Goal: Task Accomplishment & Management: Manage account settings

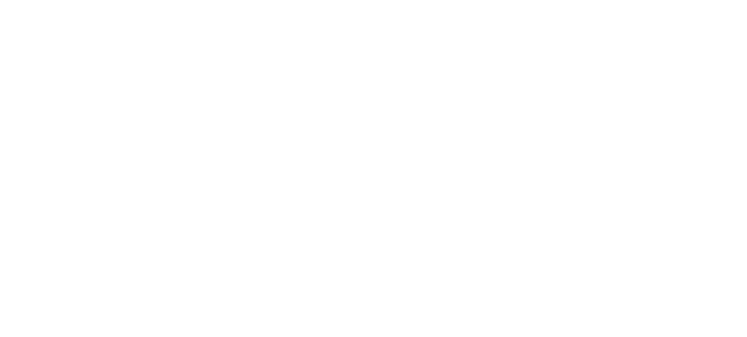
click at [0, 0] on html at bounding box center [0, 0] width 0 height 0
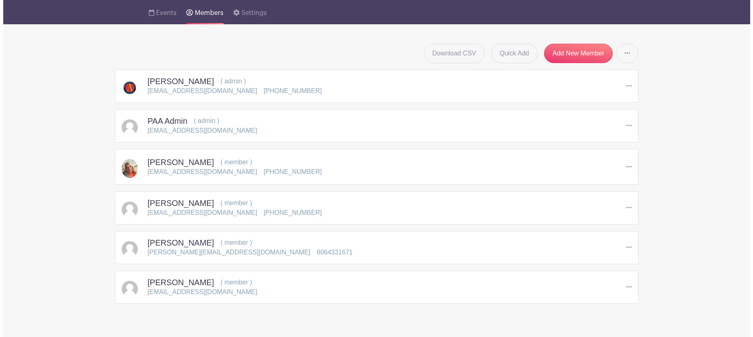
scroll to position [68, 0]
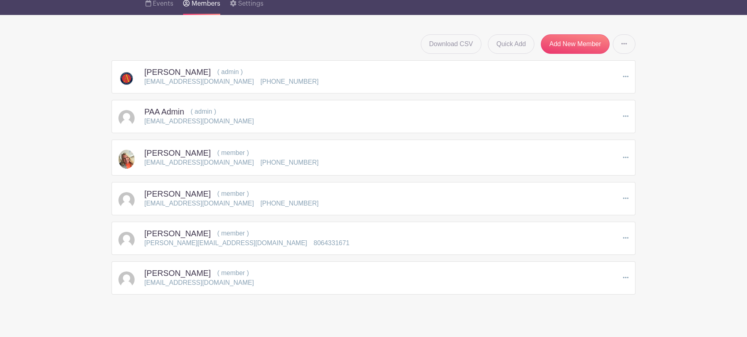
click at [626, 278] on icon at bounding box center [626, 278] width 6 height 2
click at [643, 290] on link "Edit" at bounding box center [660, 292] width 72 height 13
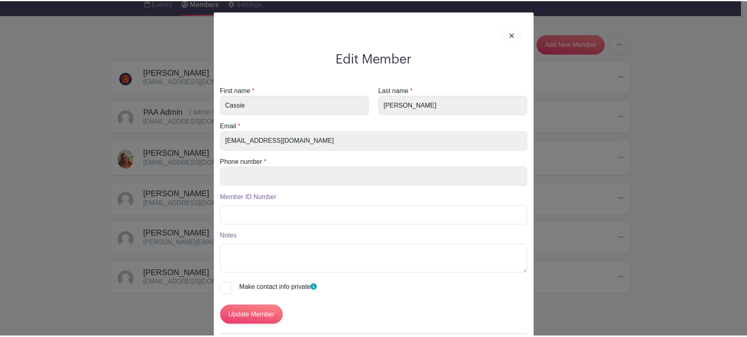
scroll to position [0, 0]
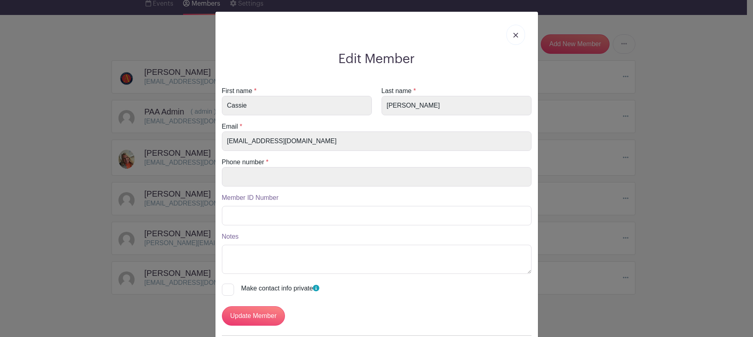
click at [514, 33] on img at bounding box center [516, 35] width 5 height 5
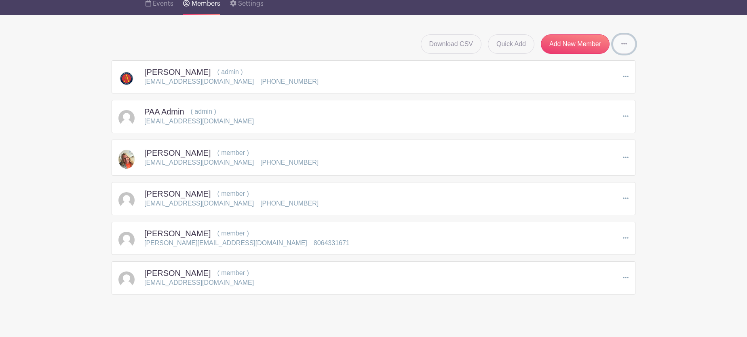
click at [626, 46] on icon at bounding box center [625, 43] width 6 height 6
click at [292, 40] on div "Download CSV Quick Add Add New Member Send Invitations to all Pending Members" at bounding box center [374, 43] width 524 height 19
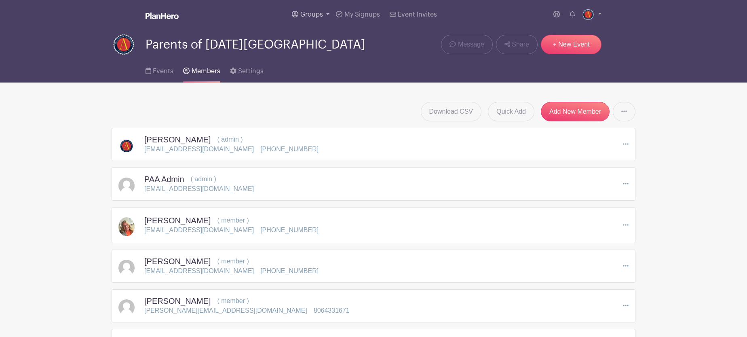
click at [327, 14] on link "Groups" at bounding box center [311, 14] width 44 height 29
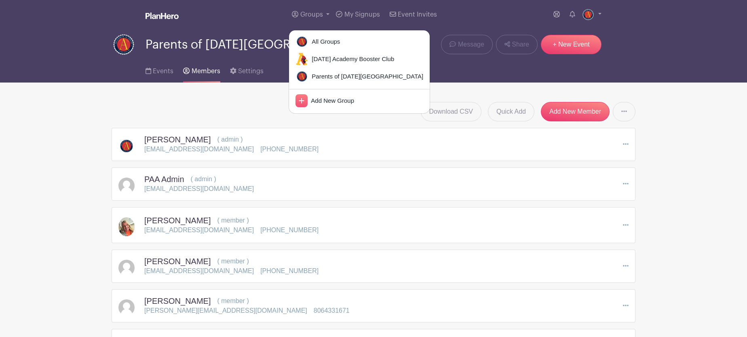
click at [224, 107] on div "Download CSV Quick Add Add New Member Send Invitations to all Pending Members" at bounding box center [374, 111] width 524 height 19
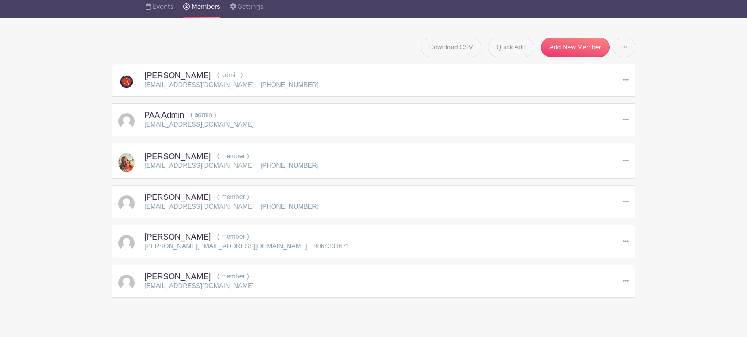
scroll to position [71, 0]
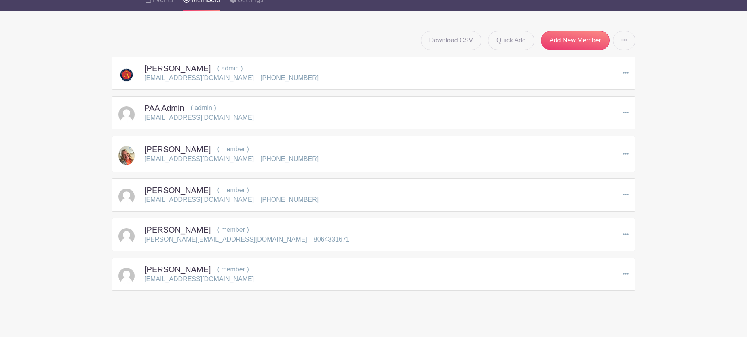
click at [627, 112] on icon at bounding box center [626, 112] width 6 height 6
click at [656, 150] on link "Remove Member" at bounding box center [660, 147] width 72 height 13
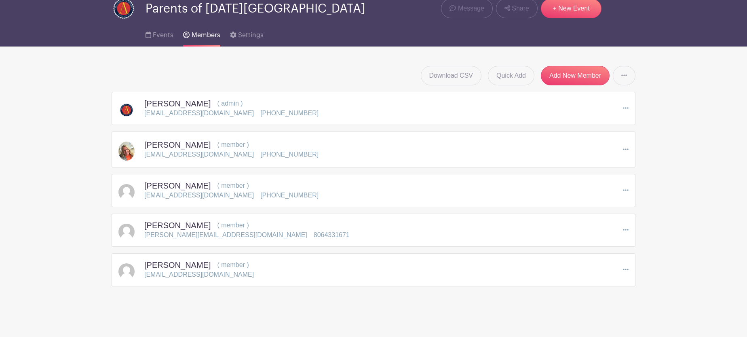
click at [628, 269] on icon at bounding box center [626, 269] width 6 height 6
click at [650, 283] on link "Edit" at bounding box center [660, 284] width 72 height 13
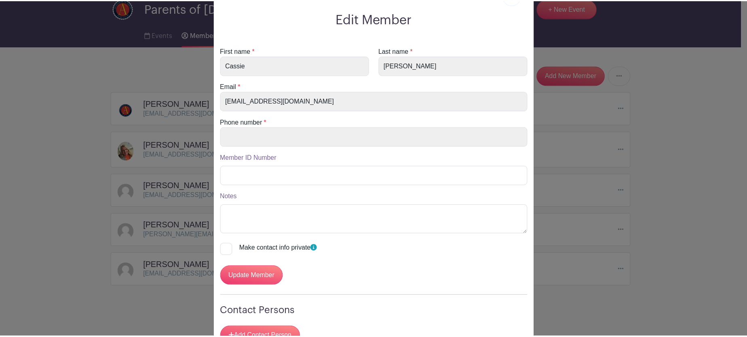
scroll to position [0, 0]
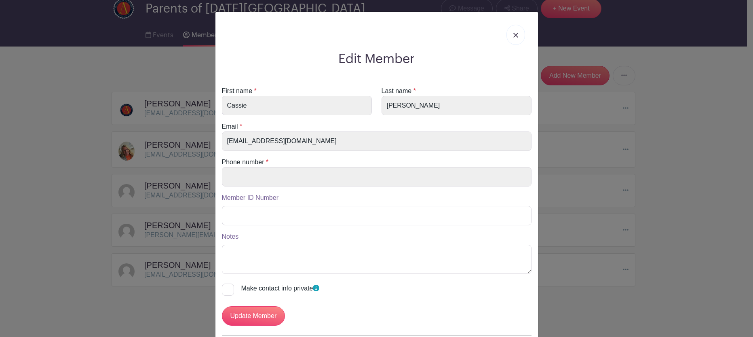
click at [514, 34] on img at bounding box center [516, 35] width 5 height 5
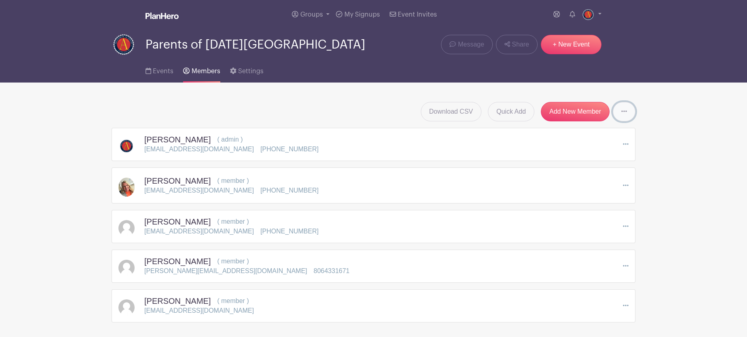
click at [626, 110] on icon at bounding box center [625, 111] width 6 height 6
click at [276, 107] on div "Download CSV Quick Add Add New Member Send Invitations to all Pending Members" at bounding box center [374, 111] width 524 height 19
click at [249, 71] on span "Settings" at bounding box center [250, 71] width 25 height 6
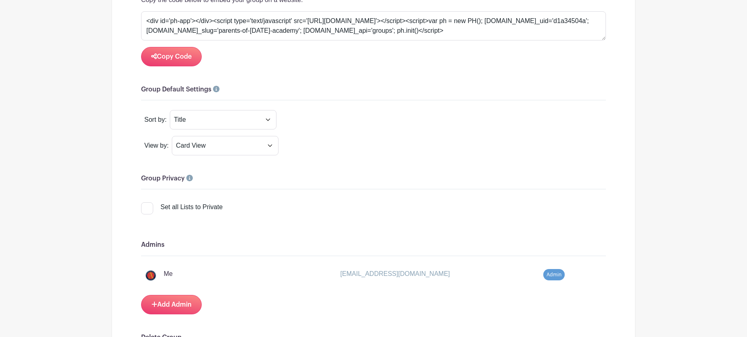
scroll to position [738, 0]
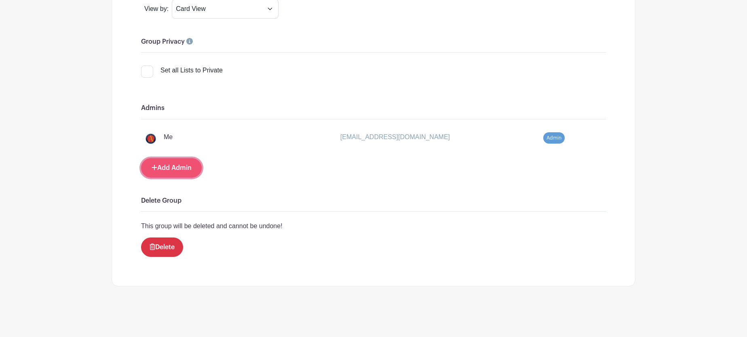
click at [170, 171] on link "Add Admin" at bounding box center [171, 167] width 61 height 19
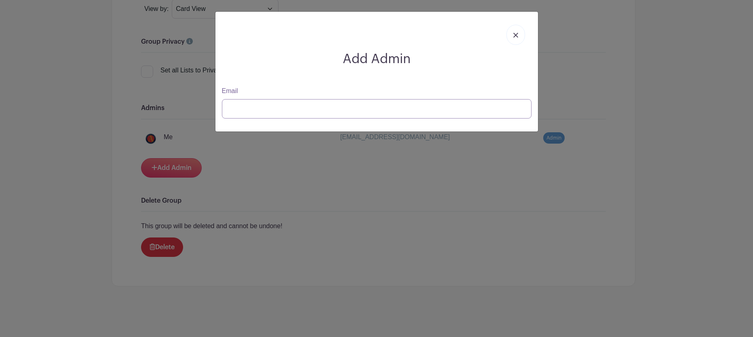
click at [256, 108] on input "Email" at bounding box center [377, 108] width 310 height 19
type input "[EMAIL_ADDRESS][DOMAIN_NAME]"
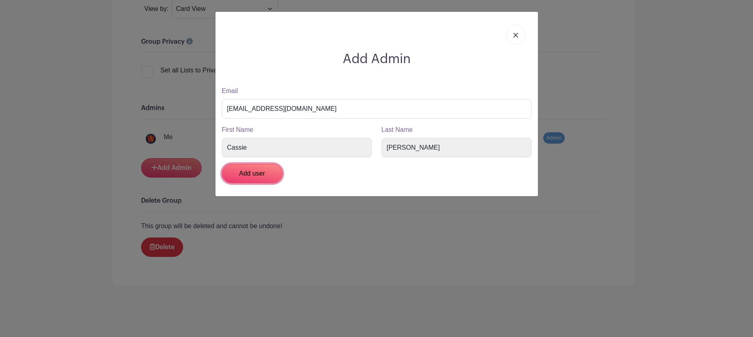
click at [254, 174] on input "Add user" at bounding box center [252, 173] width 61 height 19
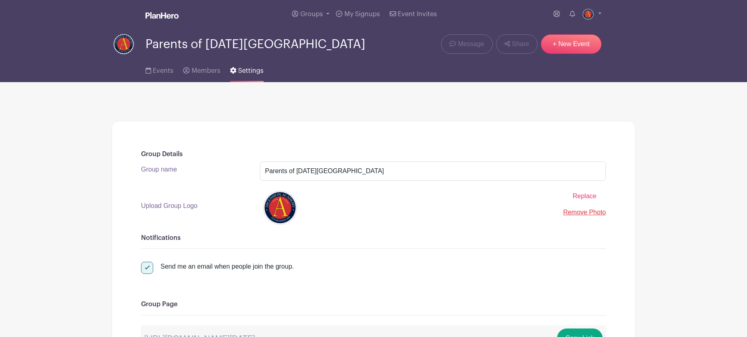
scroll to position [0, 0]
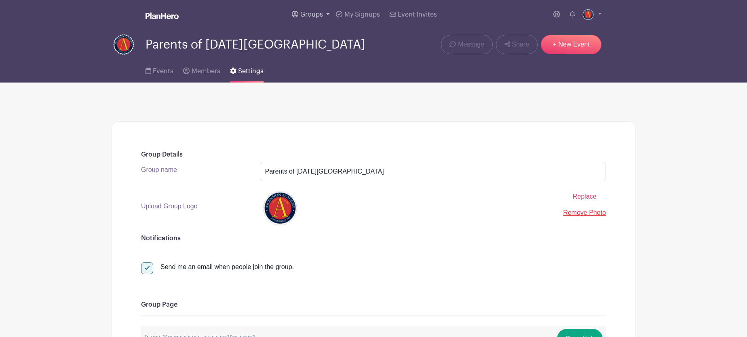
click at [317, 17] on span "Groups" at bounding box center [311, 14] width 23 height 6
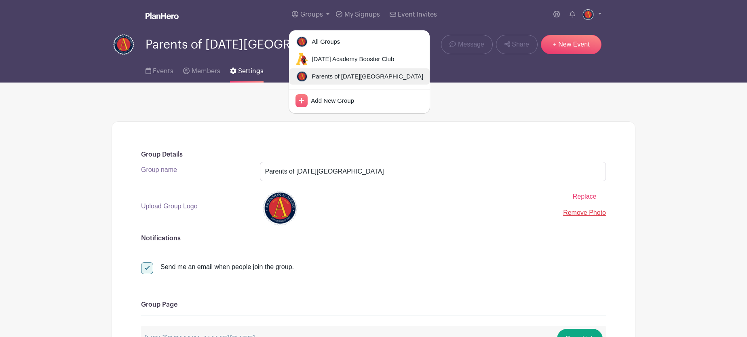
click at [329, 78] on span "Parents of [DATE][GEOGRAPHIC_DATA]" at bounding box center [366, 76] width 115 height 9
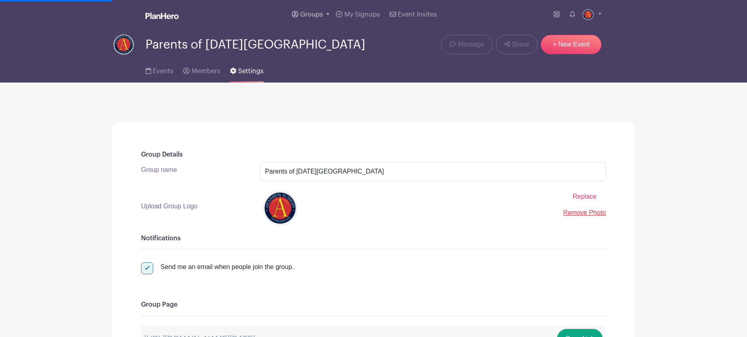
click at [327, 16] on link "Groups" at bounding box center [311, 14] width 44 height 29
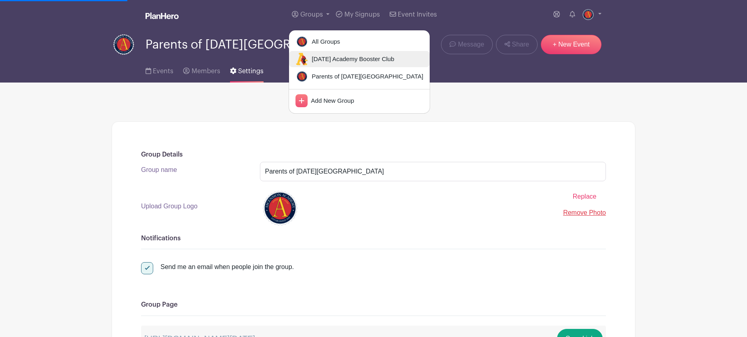
click at [343, 59] on span "[DATE] Academy Booster Club" at bounding box center [352, 59] width 86 height 9
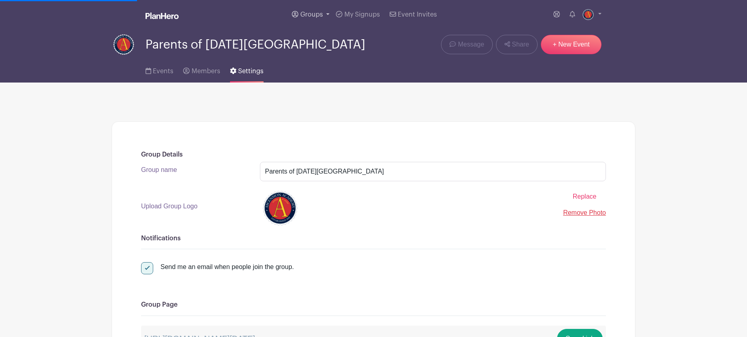
click at [327, 14] on link "Groups" at bounding box center [311, 14] width 44 height 29
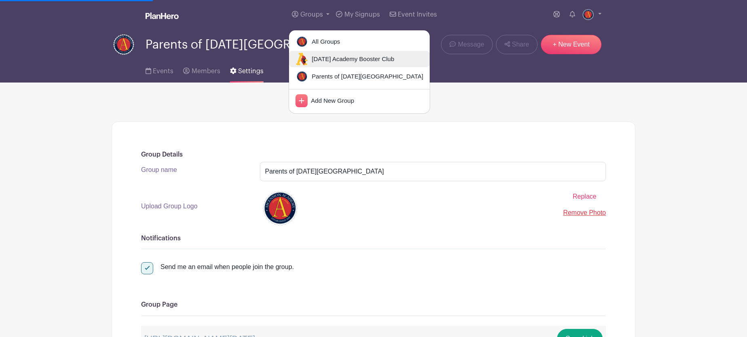
click at [335, 59] on span "[DATE] Academy Booster Club" at bounding box center [352, 59] width 86 height 9
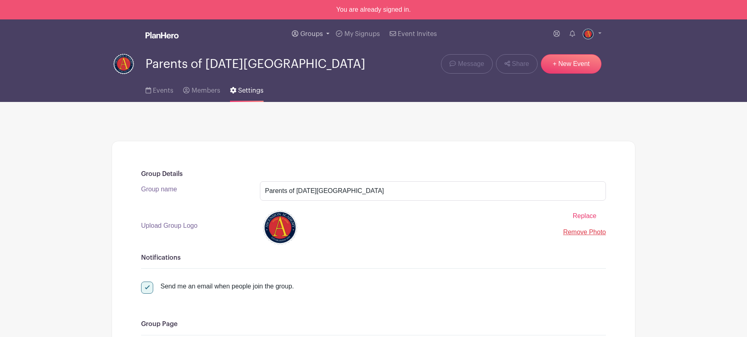
click at [326, 35] on link "Groups" at bounding box center [311, 33] width 44 height 29
click at [163, 37] on img at bounding box center [162, 35] width 33 height 6
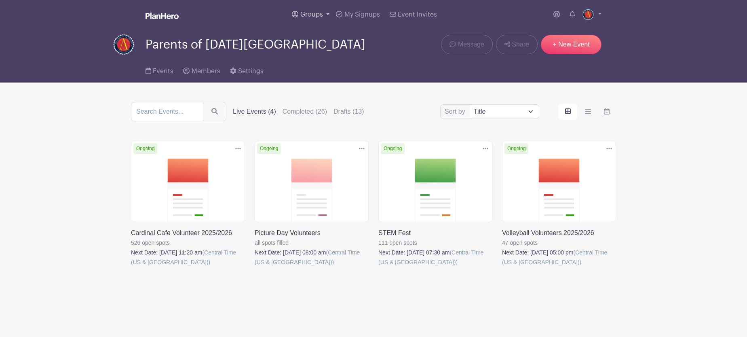
click at [325, 13] on link "Groups" at bounding box center [311, 14] width 44 height 29
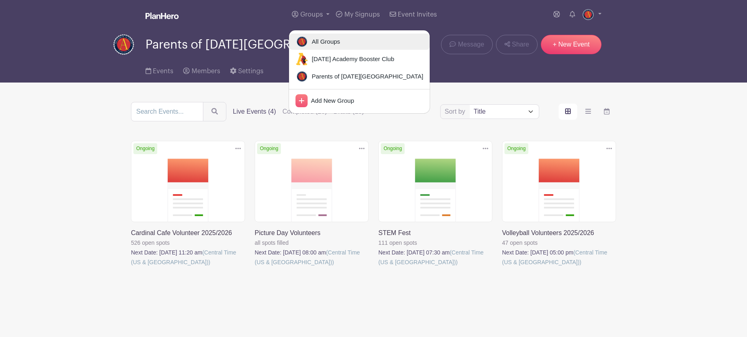
click at [323, 40] on span "All Groups" at bounding box center [325, 41] width 32 height 9
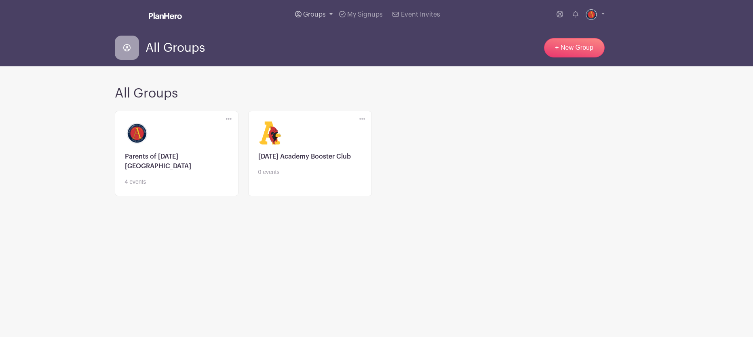
click at [322, 15] on span "Groups" at bounding box center [314, 14] width 23 height 6
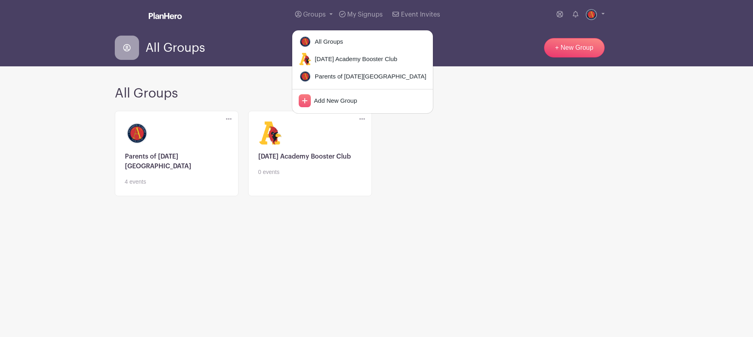
click at [253, 49] on div "All Groups + New Group" at bounding box center [377, 48] width 524 height 24
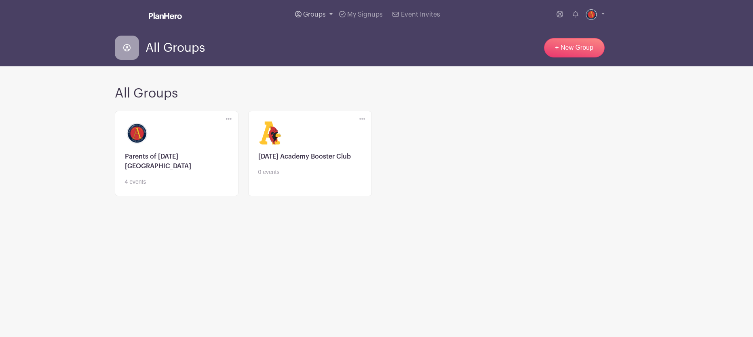
click at [330, 13] on link "Groups" at bounding box center [314, 14] width 44 height 29
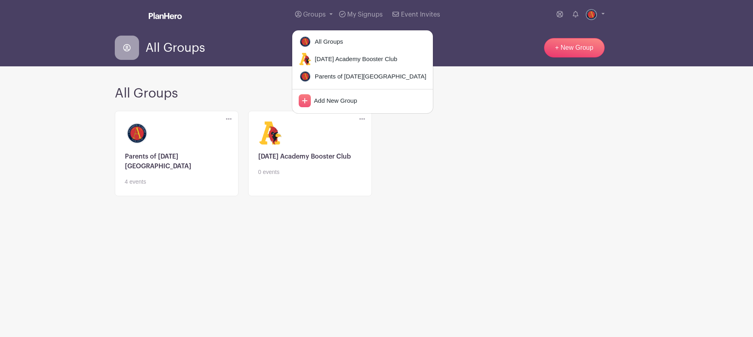
click at [255, 47] on div "All Groups + New Group" at bounding box center [377, 48] width 524 height 24
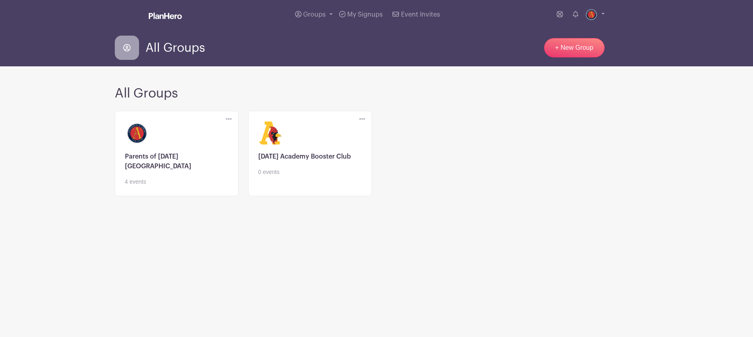
click at [182, 186] on link at bounding box center [177, 186] width 104 height 0
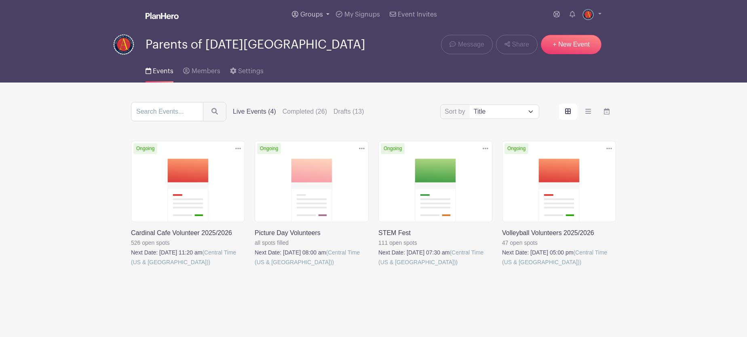
click at [327, 15] on link "Groups" at bounding box center [311, 14] width 44 height 29
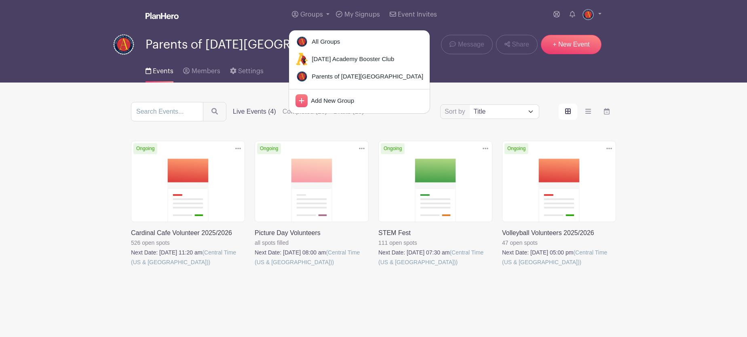
click at [66, 169] on main "Groups All Groups [DATE] Academy Booster Club Parents of [DATE][GEOGRAPHIC_DATA…" at bounding box center [373, 170] width 747 height 340
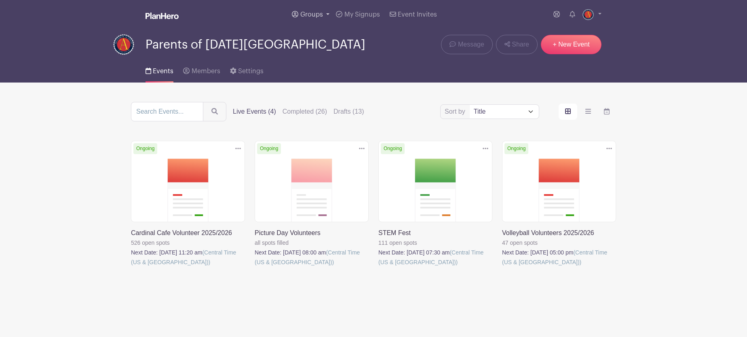
click at [328, 15] on link "Groups" at bounding box center [311, 14] width 44 height 29
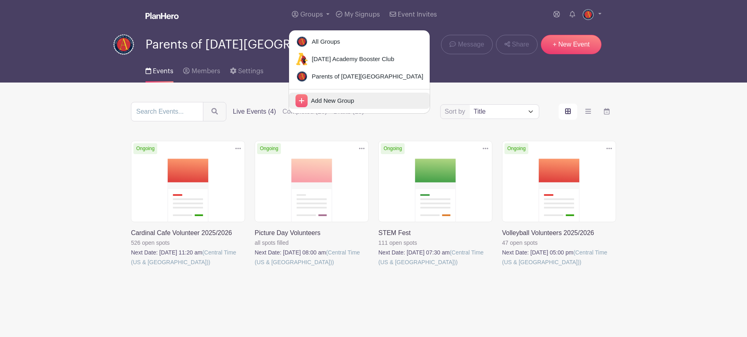
click at [332, 100] on span "Add New Group" at bounding box center [331, 100] width 47 height 9
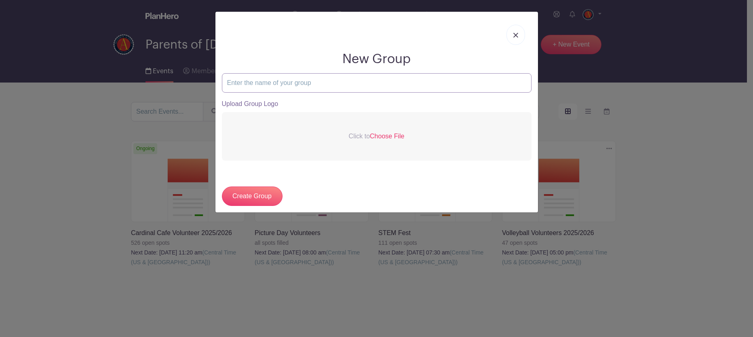
click at [290, 85] on input "text" at bounding box center [377, 82] width 310 height 19
type input "Community Volunteer Events"
click at [388, 137] on span "Choose File" at bounding box center [387, 136] width 34 height 7
click at [0, 0] on input "Click to Choose File" at bounding box center [0, 0] width 0 height 0
click at [386, 135] on span "Choose File" at bounding box center [387, 136] width 34 height 7
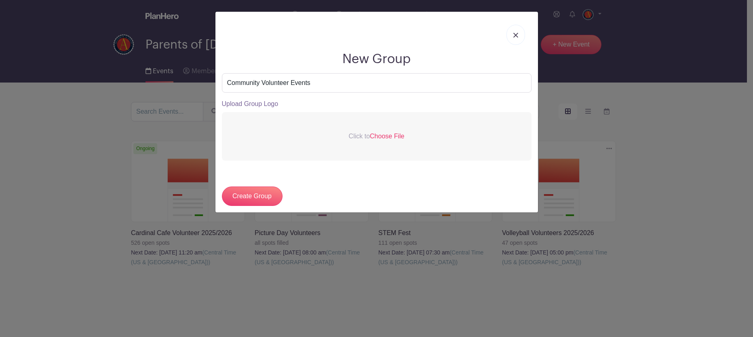
click at [0, 0] on input "Click to Choose File" at bounding box center [0, 0] width 0 height 0
click at [392, 135] on span "Choose File" at bounding box center [387, 136] width 34 height 7
click at [0, 0] on input "Click to Choose File" at bounding box center [0, 0] width 0 height 0
drag, startPoint x: 252, startPoint y: 195, endPoint x: 271, endPoint y: 199, distance: 20.2
click at [252, 196] on input "Create Group" at bounding box center [252, 195] width 61 height 19
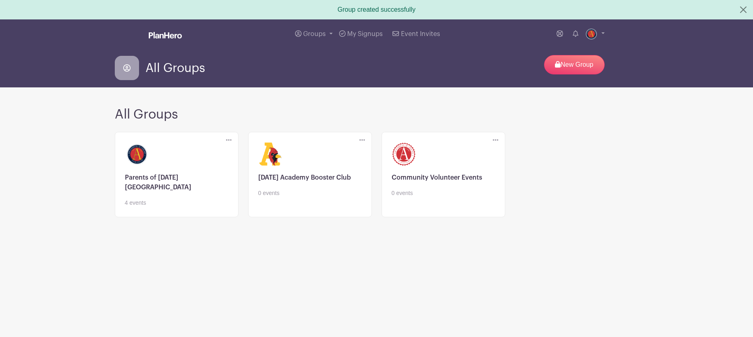
click at [497, 140] on icon at bounding box center [496, 140] width 6 height 6
click at [434, 197] on link at bounding box center [444, 197] width 104 height 0
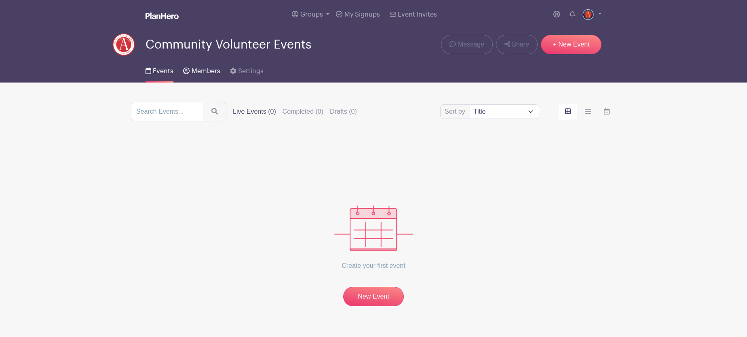
click at [214, 70] on span "Members" at bounding box center [206, 71] width 29 height 6
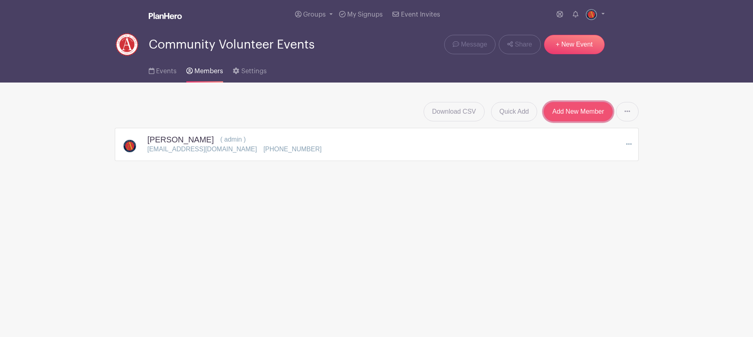
click at [575, 114] on link "Add New Member" at bounding box center [578, 111] width 69 height 19
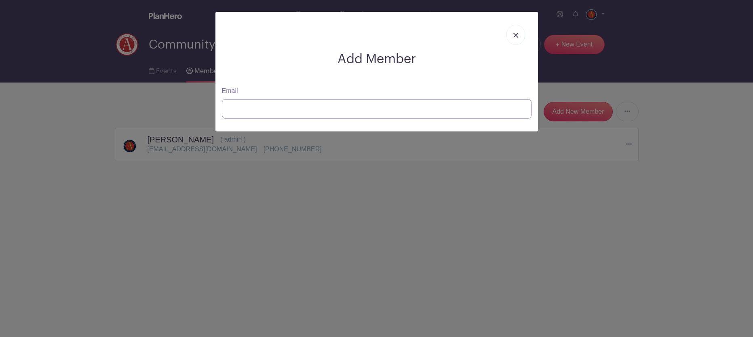
click at [296, 111] on input "Email" at bounding box center [377, 108] width 310 height 19
type input "[EMAIL_ADDRESS][DOMAIN_NAME]"
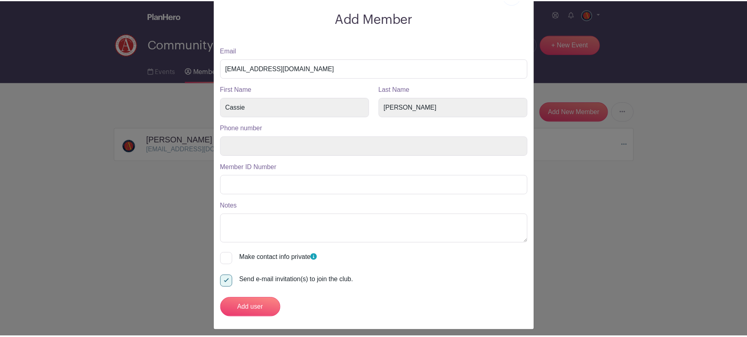
scroll to position [46, 0]
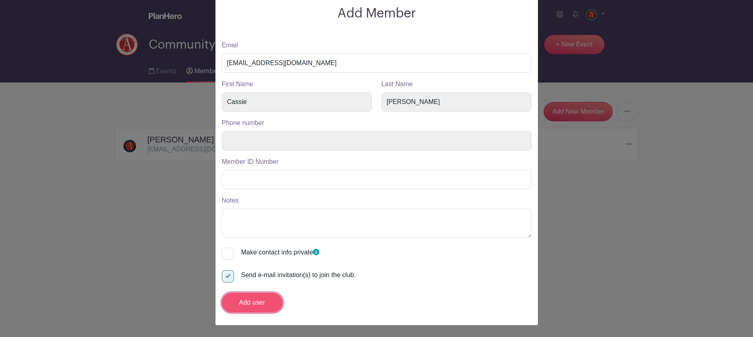
click at [252, 303] on input "Add user" at bounding box center [252, 302] width 61 height 19
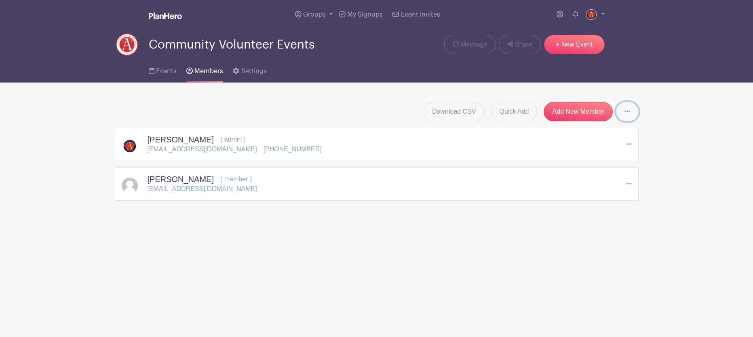
click at [629, 111] on icon at bounding box center [628, 111] width 6 height 6
click at [629, 114] on icon at bounding box center [628, 111] width 6 height 6
click at [628, 114] on icon at bounding box center [628, 111] width 6 height 6
click at [591, 14] on img at bounding box center [591, 14] width 13 height 13
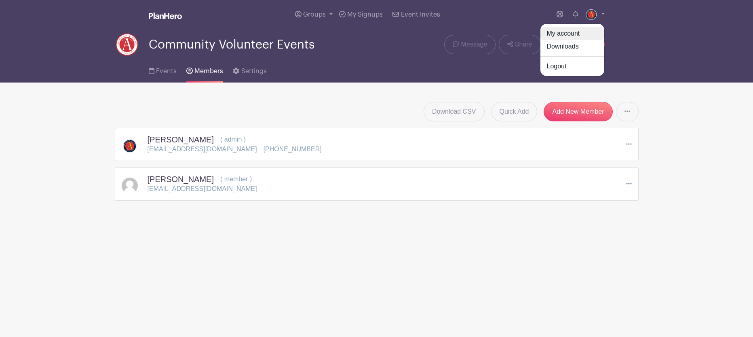
drag, startPoint x: 567, startPoint y: 34, endPoint x: 567, endPoint y: 44, distance: 9.3
click at [567, 35] on link "My account" at bounding box center [573, 33] width 64 height 13
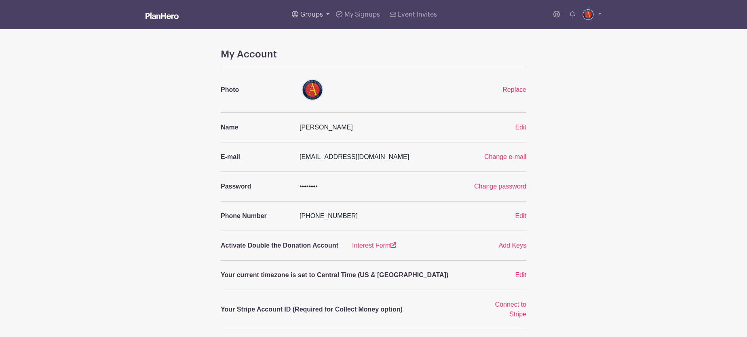
click at [328, 14] on link "Groups" at bounding box center [311, 14] width 44 height 29
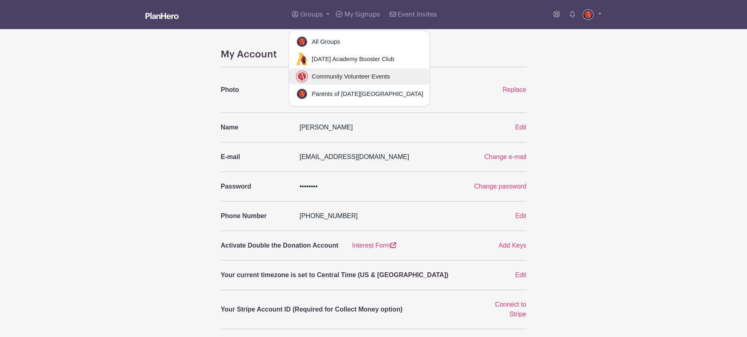
click at [330, 74] on span "Community Volunteer Events" at bounding box center [349, 76] width 81 height 9
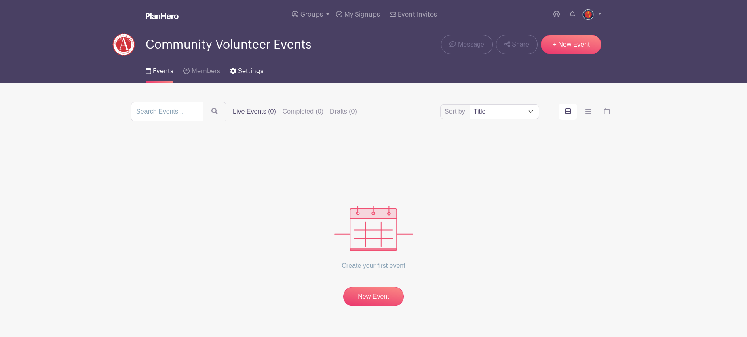
click at [250, 71] on span "Settings" at bounding box center [250, 71] width 25 height 6
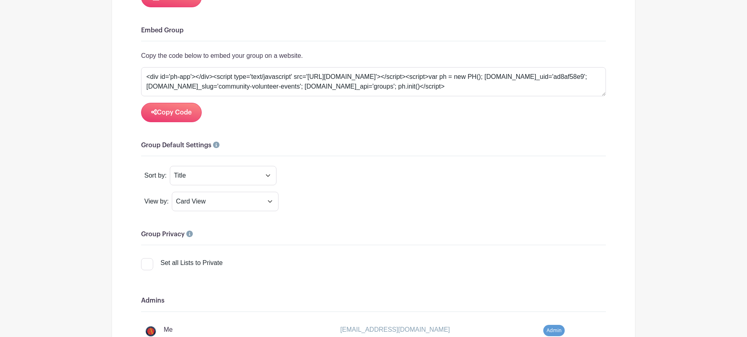
scroll to position [738, 0]
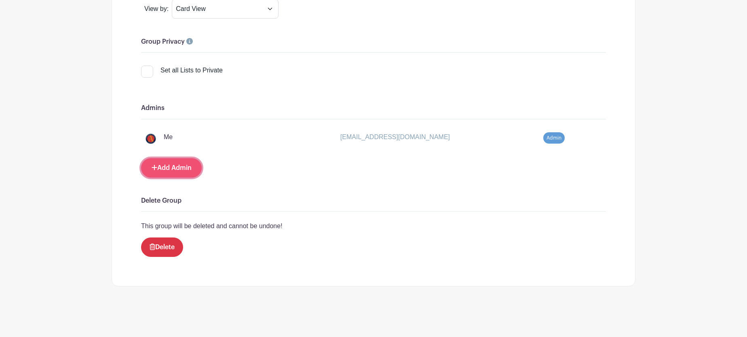
click at [176, 165] on link "Add Admin" at bounding box center [171, 167] width 61 height 19
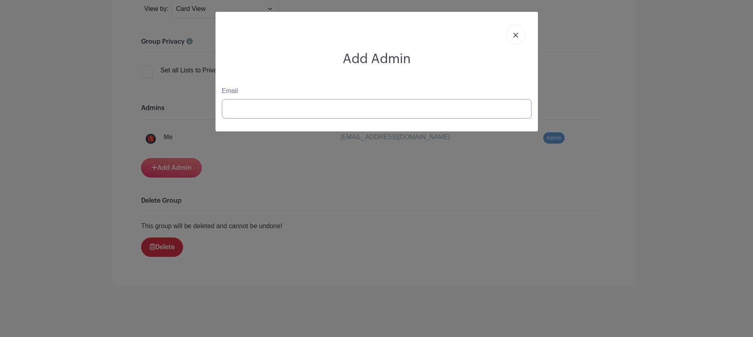
click at [314, 106] on input "Email" at bounding box center [377, 108] width 310 height 19
type input "cmontogomery@as"
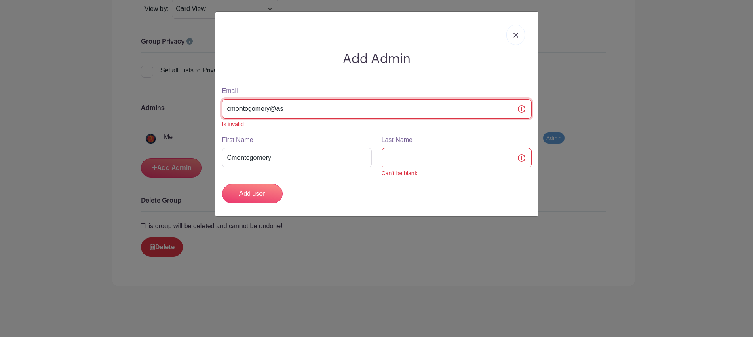
click at [311, 106] on input "cmontogomery@as" at bounding box center [377, 108] width 310 height 19
drag, startPoint x: 279, startPoint y: 160, endPoint x: 295, endPoint y: 138, distance: 26.9
click at [217, 154] on div "First Name Cmontogomery" at bounding box center [297, 156] width 160 height 42
click at [307, 105] on input "cmontogomery@as" at bounding box center [377, 108] width 310 height 19
type input "cmontogomery@ascen"
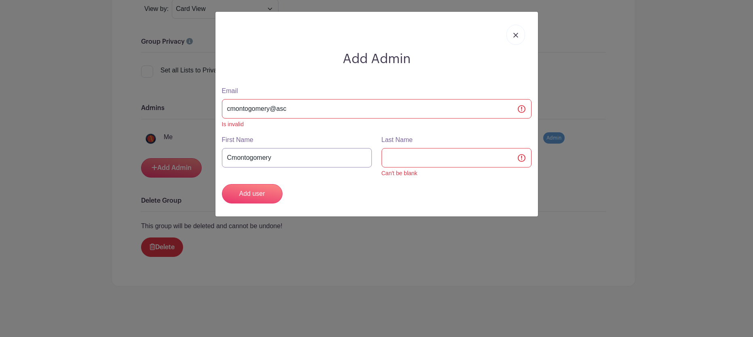
drag, startPoint x: 283, startPoint y: 157, endPoint x: 216, endPoint y: 152, distance: 68.2
click at [216, 152] on div "Add Admin Email cmontogomery@asc Is invalid First Name Cmontogomery Last Name C…" at bounding box center [377, 114] width 323 height 205
type input "Cassie"
type input "[PERSON_NAME]"
click at [312, 106] on input "cmontogomery@asc" at bounding box center [377, 108] width 310 height 19
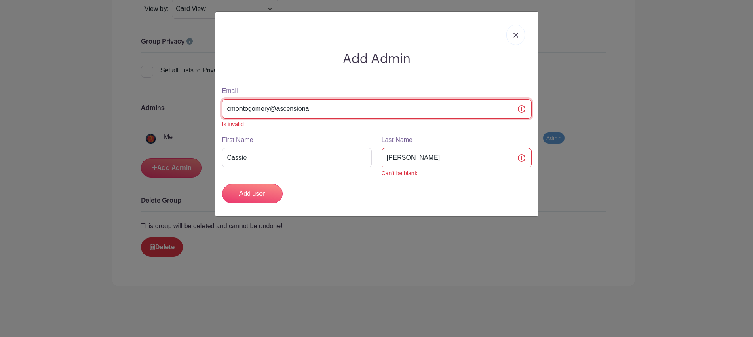
type input "cmontogomery@ascensionac"
click at [323, 105] on input "cmontogomery@[DATE]" at bounding box center [377, 108] width 310 height 19
type input "cmontogomery@ascensionaca"
click at [368, 106] on input "cmontogomery@ascensionaca" at bounding box center [377, 108] width 310 height 19
click at [522, 112] on input "cmontogomery@ascensionaca" at bounding box center [377, 108] width 310 height 19
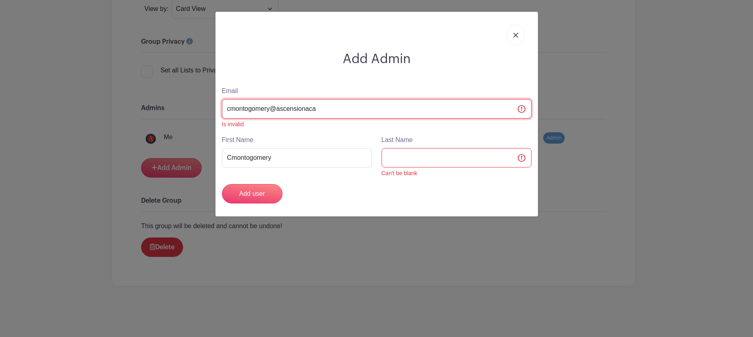
click at [524, 108] on input "cmontogomery@ascensionaca" at bounding box center [377, 108] width 310 height 19
click at [348, 97] on div "Email cmontogomery@ascensionaca Is invalid" at bounding box center [376, 107] width 319 height 42
drag, startPoint x: 352, startPoint y: 105, endPoint x: 209, endPoint y: 99, distance: 142.9
click at [207, 99] on div "Add Admin Email cmontogomery@ascensionaca Is invalid First Name Cmontogomery La…" at bounding box center [376, 168] width 753 height 337
drag, startPoint x: 278, startPoint y: 156, endPoint x: 183, endPoint y: 156, distance: 95.0
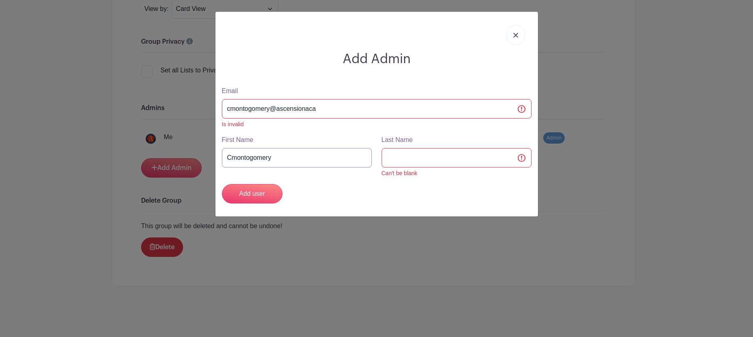
click at [178, 155] on div "Add Admin Email cmontogomery@ascensionaca Is invalid First Name Cmontogomery La…" at bounding box center [376, 168] width 753 height 337
type input "Cassie"
type input "[PERSON_NAME]"
click at [318, 109] on input "cmontogomery@ascensionaca" at bounding box center [377, 108] width 310 height 19
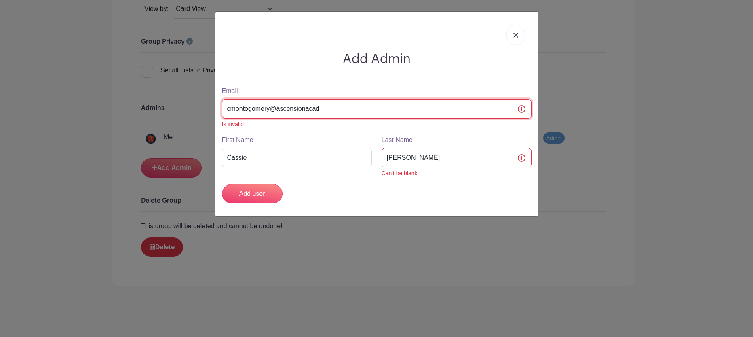
type input "cmontogomery@ascensionacade"
click at [332, 110] on input "cmontogomery@ascensionacad" at bounding box center [377, 108] width 310 height 19
type input "cmontogomery@ascensionacadem"
click at [340, 101] on input "cmontogomery@ascensionacade" at bounding box center [377, 108] width 310 height 19
drag, startPoint x: 320, startPoint y: 106, endPoint x: 145, endPoint y: 91, distance: 176.2
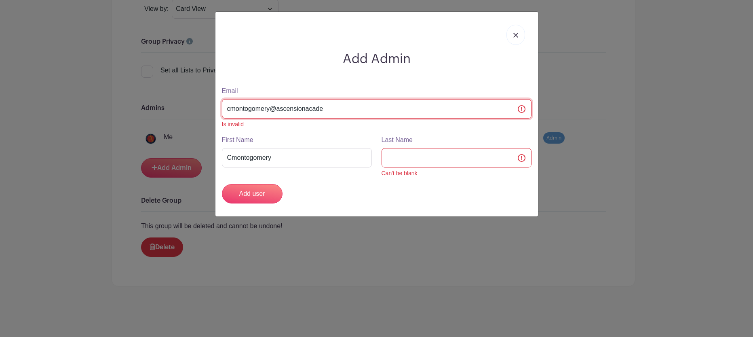
click at [145, 91] on div "Add Admin Email cmontogomery@ascensionacade Is invalid First Name Cmontogomery …" at bounding box center [376, 168] width 753 height 337
type input "cmontgomery@ascensionac"
click at [305, 110] on input "cmontgomery@[DATE]" at bounding box center [377, 108] width 310 height 19
type input "cmontgomery@ascensionacad"
click at [319, 106] on input "cmontgomery@ascensionaca" at bounding box center [377, 108] width 310 height 19
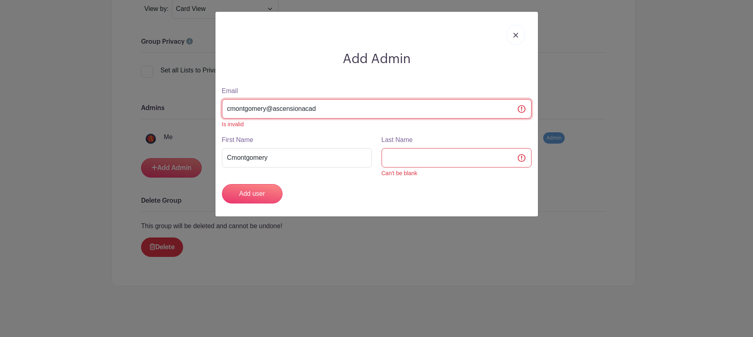
type input "cmontgomery@ascensionacade"
click at [320, 109] on input "cmontgomery@ascensionacad" at bounding box center [377, 108] width 310 height 19
type input "cmontgomery@ascensionacadmy"
click at [324, 108] on input "cmontgomery@ascensionacadmy" at bounding box center [377, 108] width 310 height 19
type input "[EMAIL_ADDRESS]"
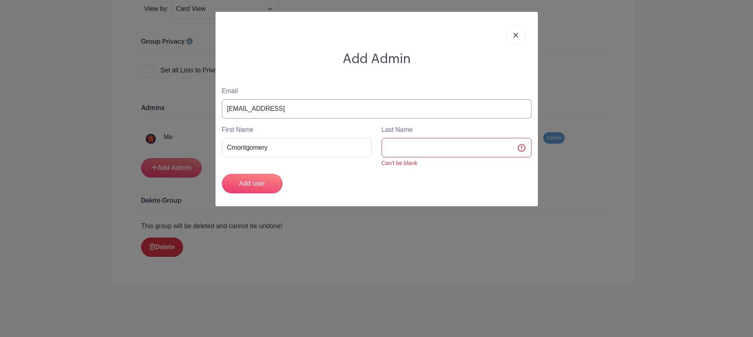
click at [335, 108] on input "[EMAIL_ADDRESS]" at bounding box center [377, 108] width 310 height 19
type input "[EMAIL_ADDRESS][DOMAIN_NAME]"
click at [209, 148] on div "Add Admin Email [EMAIL_ADDRESS][DOMAIN_NAME] First Name Cmontgomery Last Name C…" at bounding box center [376, 168] width 753 height 337
type input "Cassie"
click at [400, 146] on input "[PERSON_NAME]" at bounding box center [457, 147] width 150 height 19
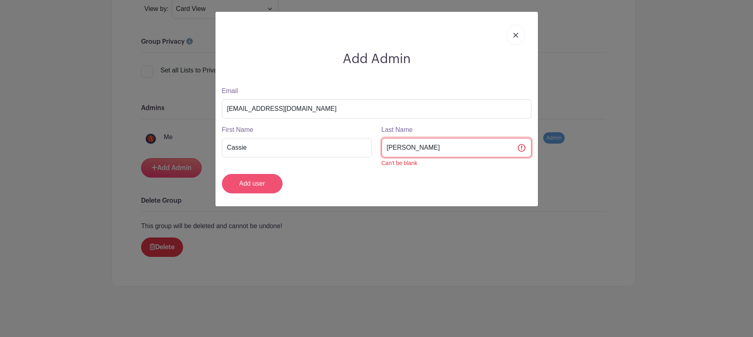
type input "[PERSON_NAME]"
click at [254, 182] on input "Add user" at bounding box center [252, 183] width 61 height 19
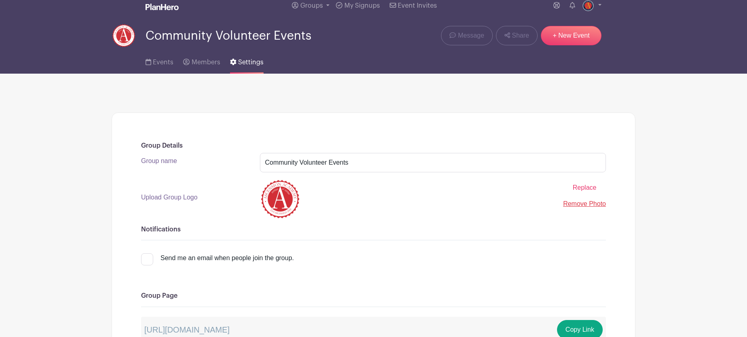
scroll to position [0, 0]
